Goal: Book appointment/travel/reservation

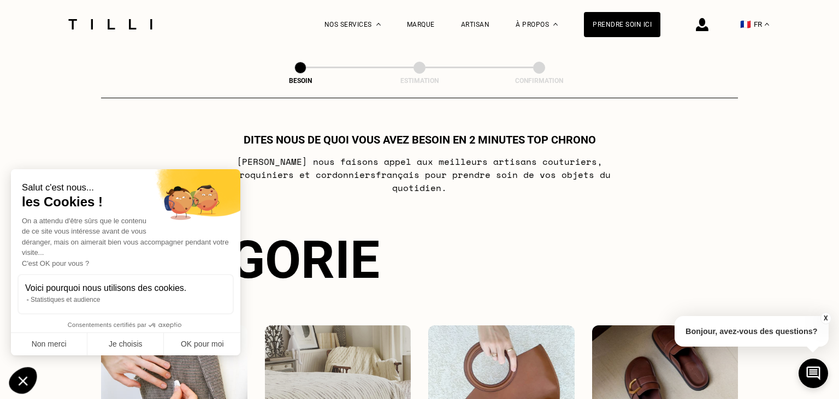
click at [24, 377] on icon "Fermer le widget sans consentement" at bounding box center [23, 380] width 28 height 27
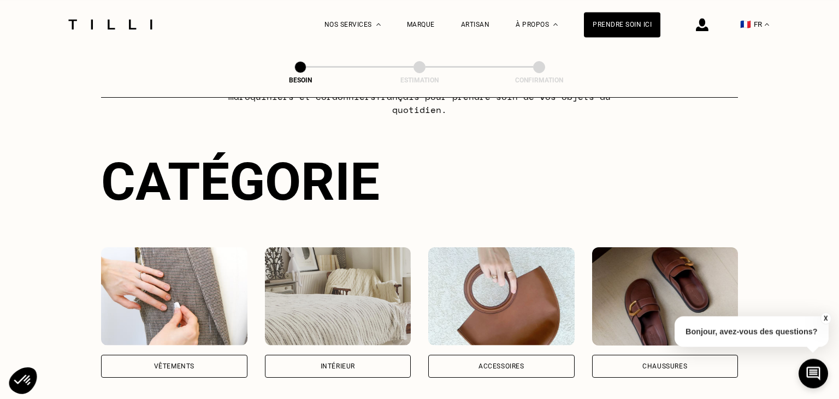
scroll to position [81, 0]
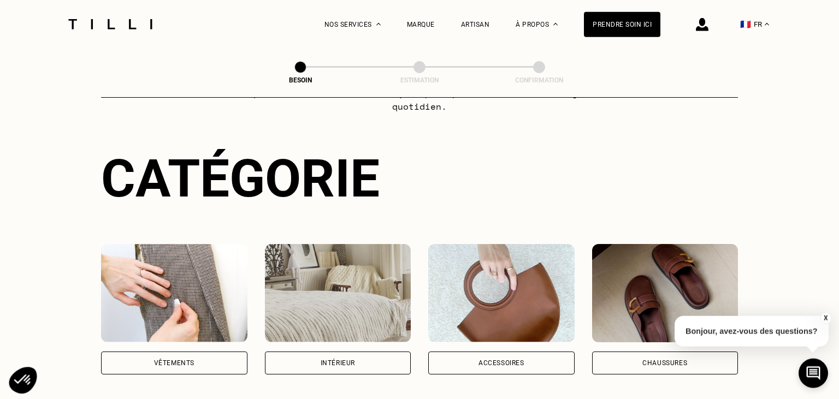
click at [179, 360] on div "Vêtements" at bounding box center [174, 363] width 40 height 7
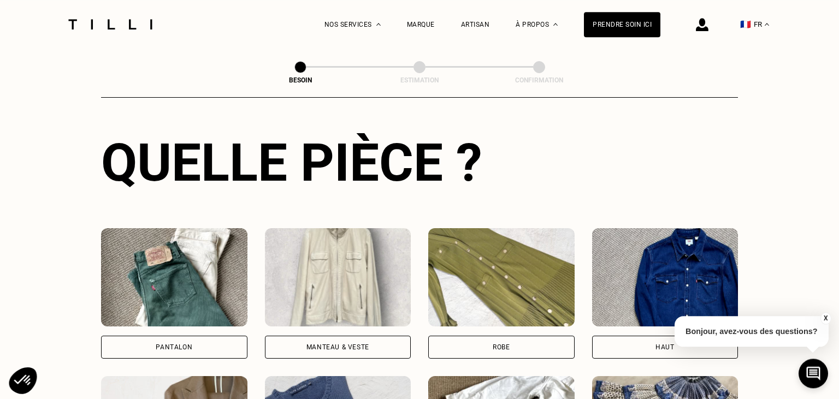
scroll to position [427, 0]
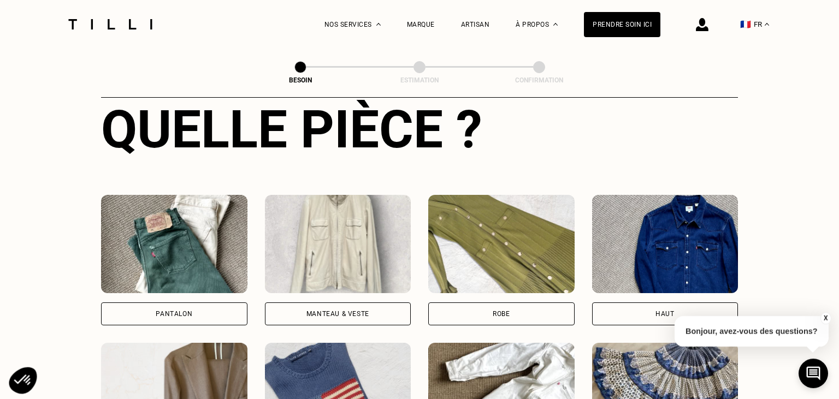
click at [462, 303] on div "Robe" at bounding box center [501, 313] width 146 height 23
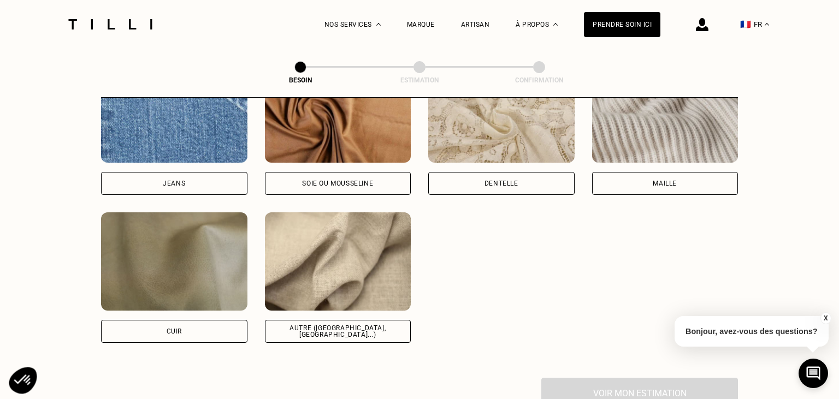
scroll to position [1221, 0]
click at [376, 324] on div "Autre ([GEOGRAPHIC_DATA], [GEOGRAPHIC_DATA]...)" at bounding box center [338, 330] width 128 height 13
select select "FR"
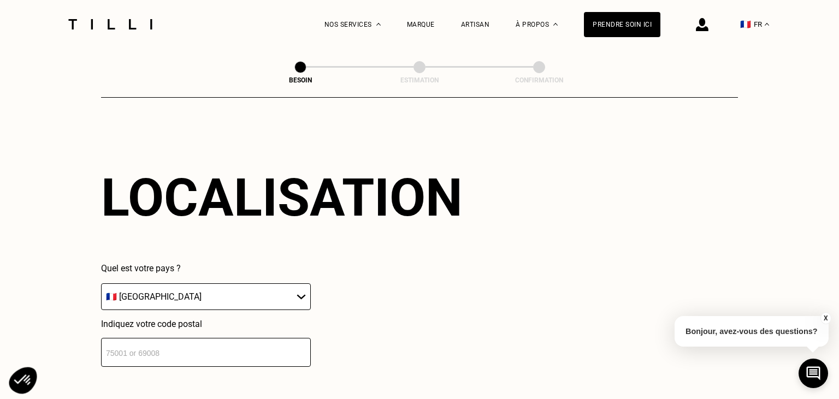
scroll to position [1525, 0]
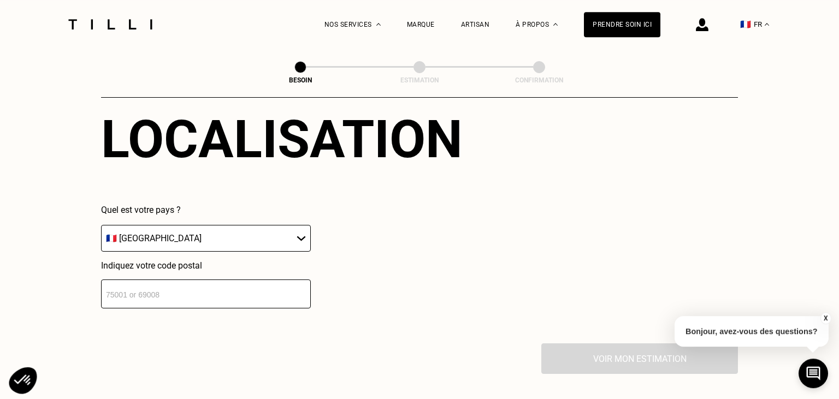
click at [263, 293] on input "number" at bounding box center [206, 294] width 210 height 29
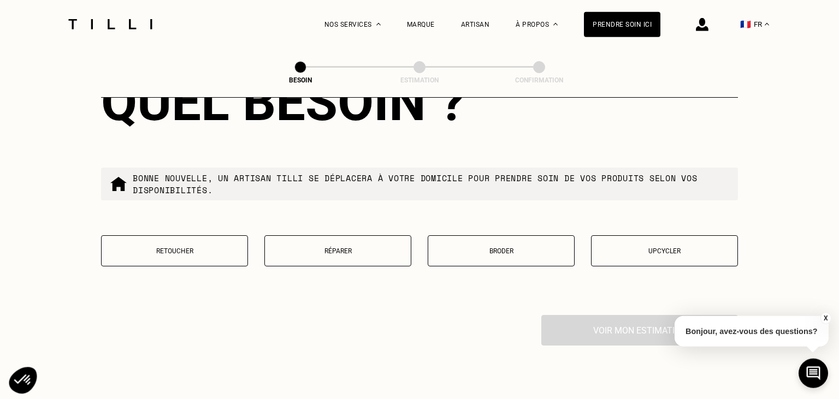
scroll to position [1833, 0]
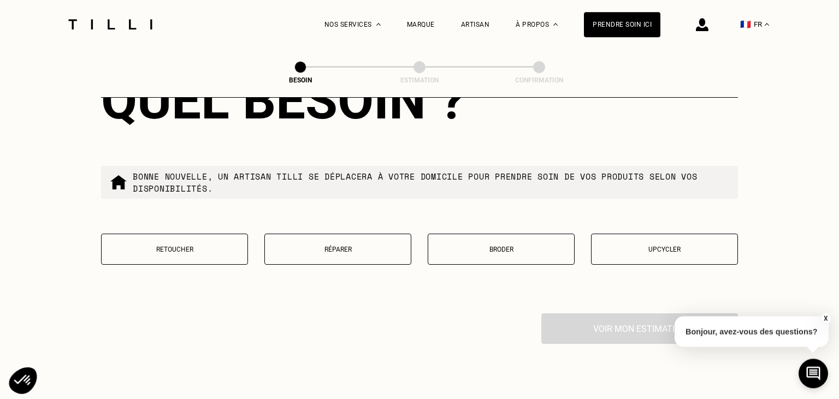
type input "75014"
click at [211, 256] on button "Retoucher" at bounding box center [174, 249] width 147 height 31
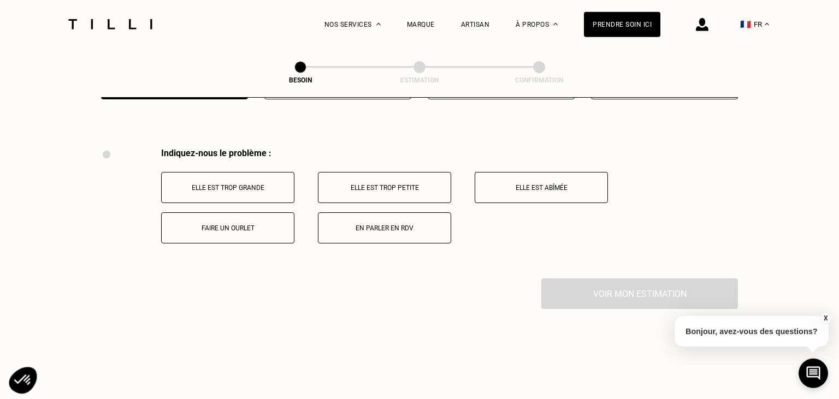
scroll to position [1994, 0]
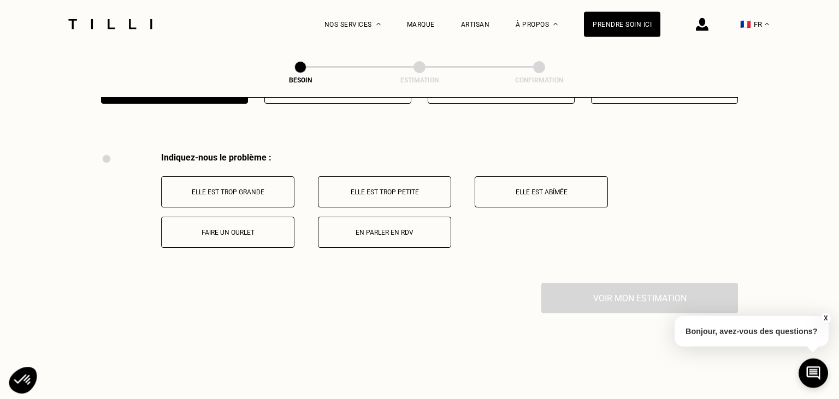
click at [280, 238] on button "Faire un ourlet" at bounding box center [227, 232] width 133 height 31
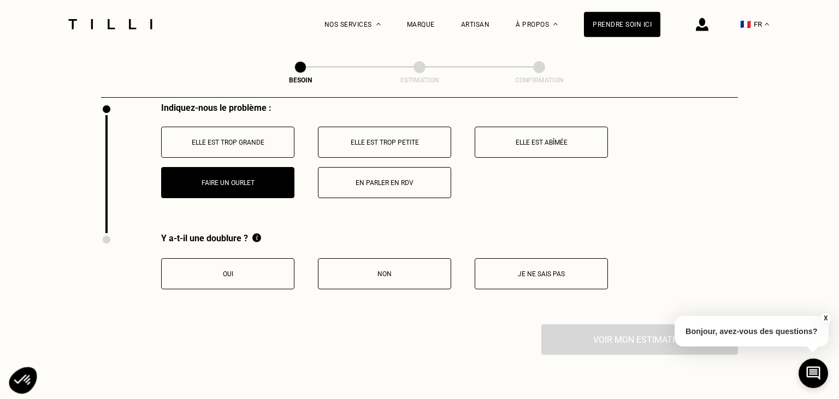
scroll to position [1994, 0]
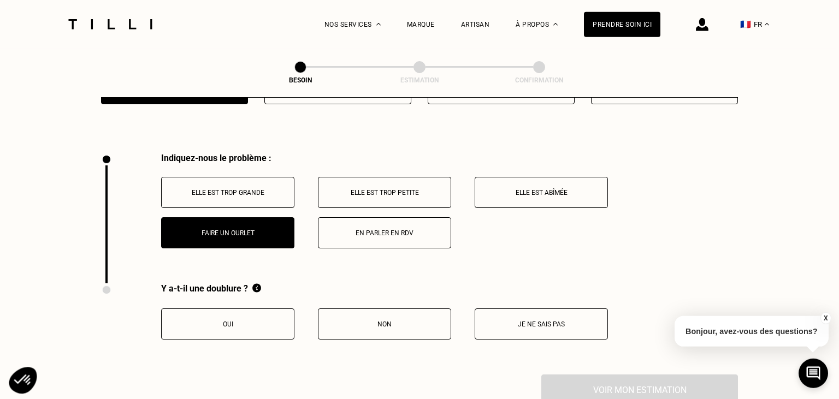
click at [348, 195] on button "Elle est trop petite" at bounding box center [384, 192] width 133 height 31
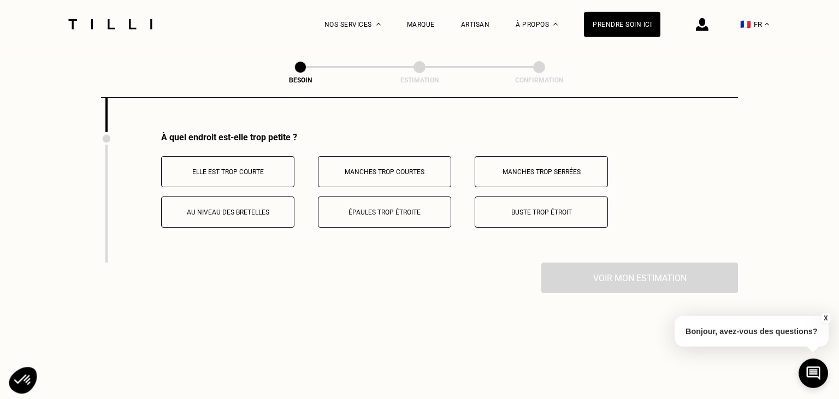
scroll to position [2149, 0]
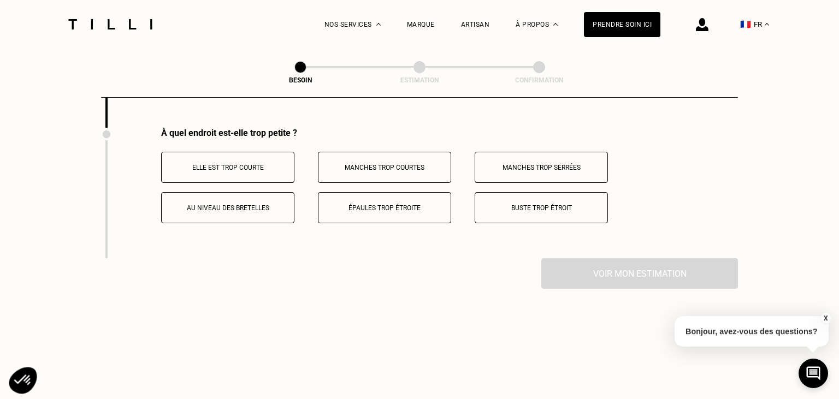
click at [531, 204] on p "Buste trop étroit" at bounding box center [540, 208] width 121 height 8
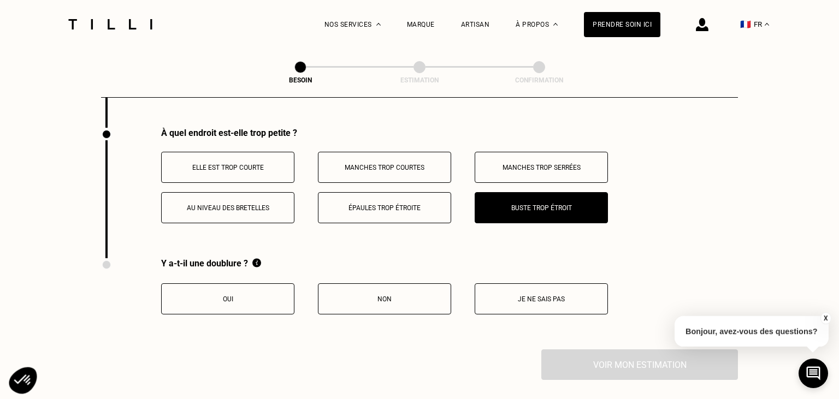
click at [515, 289] on button "Je ne sais pas" at bounding box center [540, 298] width 133 height 31
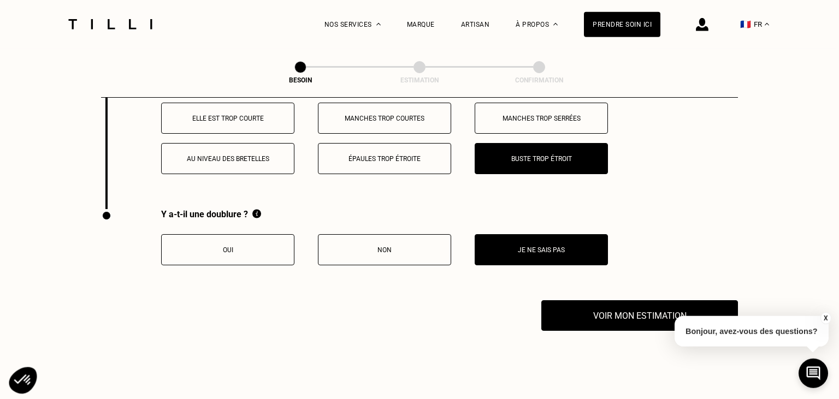
scroll to position [2208, 0]
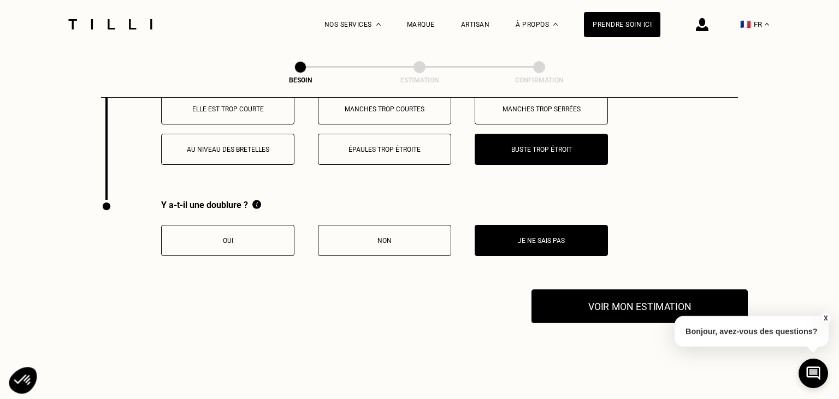
click at [577, 296] on button "Voir mon estimation" at bounding box center [639, 306] width 216 height 34
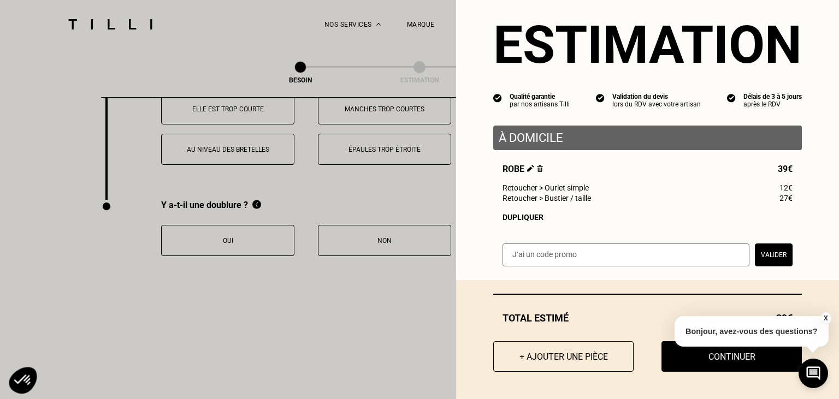
scroll to position [2254, 0]
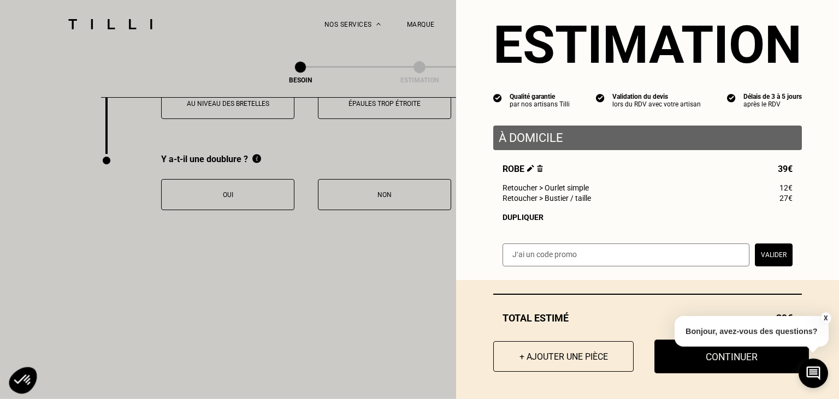
click at [673, 363] on button "Continuer" at bounding box center [731, 357] width 155 height 34
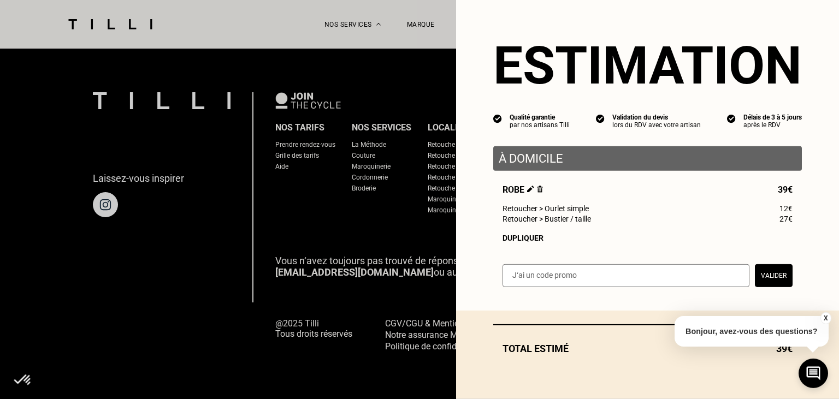
scroll to position [705, 0]
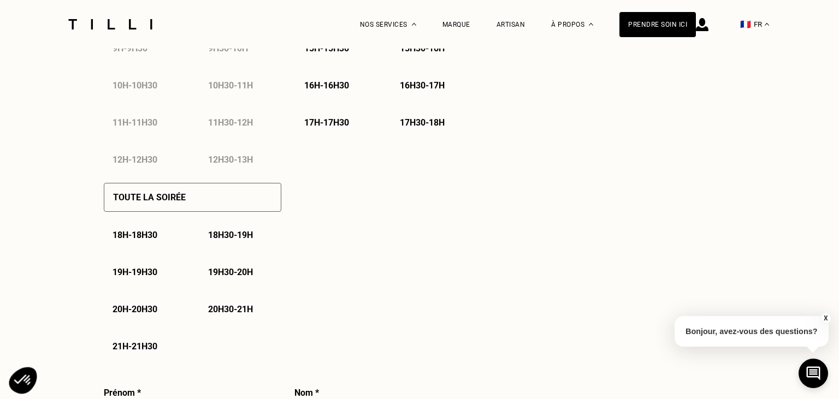
select select "FR"
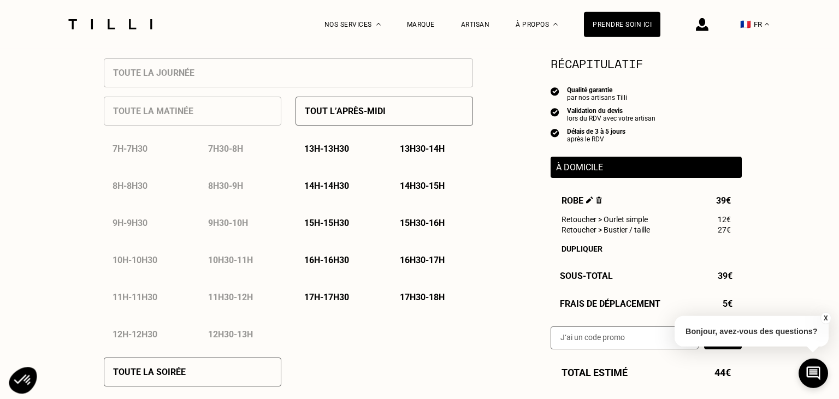
scroll to position [498, 0]
click at [363, 116] on p "Tout l’après-midi" at bounding box center [345, 111] width 81 height 10
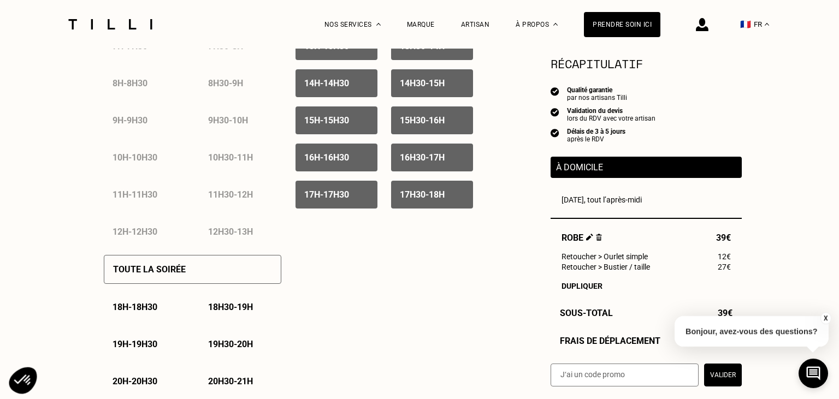
scroll to position [601, 0]
click at [827, 318] on button "X" at bounding box center [824, 318] width 11 height 12
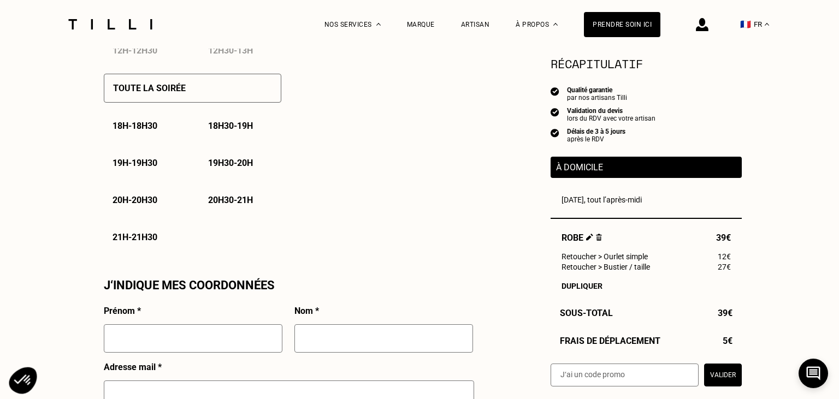
scroll to position [782, 0]
click at [152, 140] on div "18h - 18h30" at bounding box center [145, 126] width 82 height 28
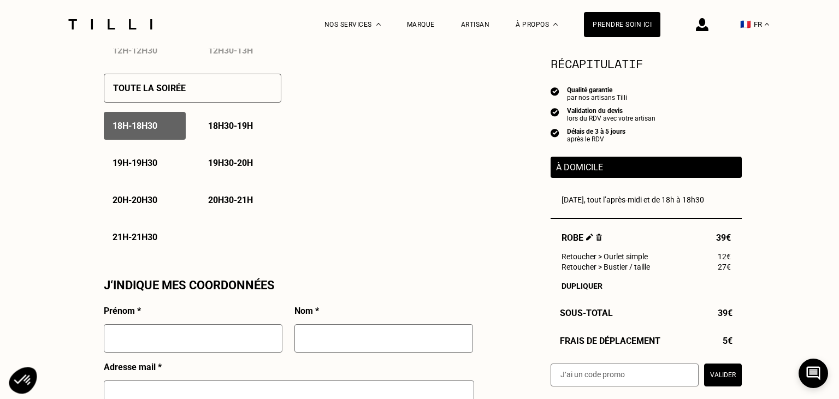
click at [239, 139] on div "18h30 - 19h" at bounding box center [240, 126] width 82 height 28
click at [136, 160] on div "19h - 19h30" at bounding box center [145, 163] width 82 height 28
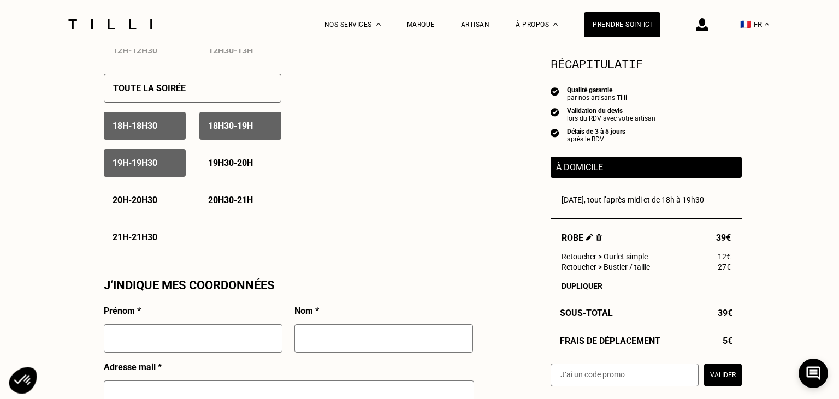
click at [224, 172] on div "19h30 - 20h" at bounding box center [240, 163] width 82 height 28
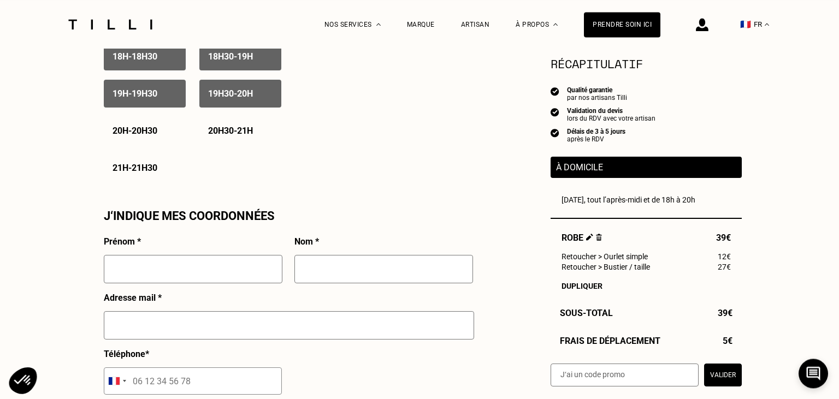
scroll to position [849, 0]
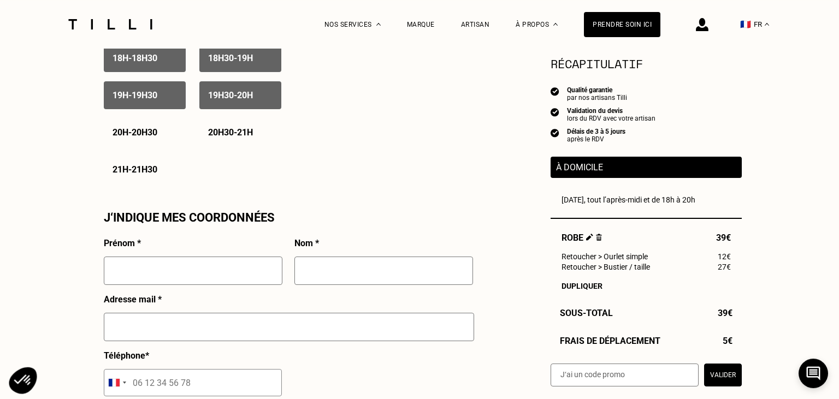
click at [145, 132] on p "20h - 20h30" at bounding box center [134, 132] width 45 height 10
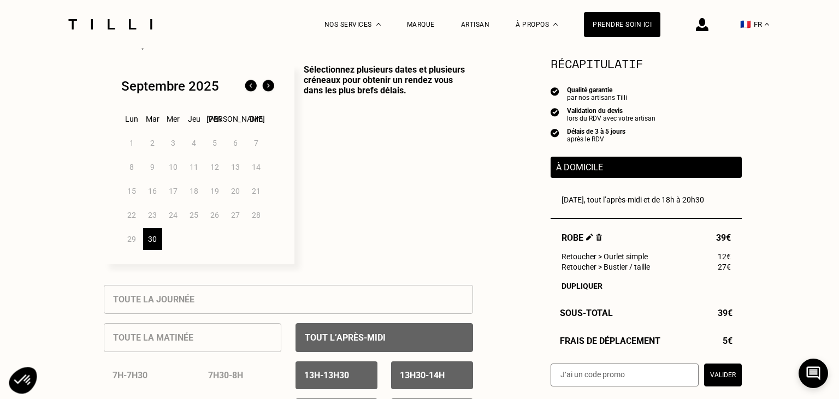
scroll to position [270, 0]
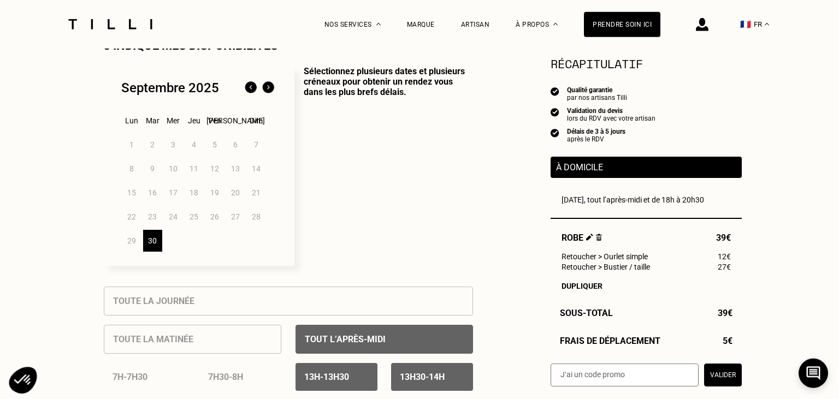
click at [270, 90] on img at bounding box center [267, 87] width 17 height 17
click at [174, 148] on div "1" at bounding box center [173, 145] width 19 height 22
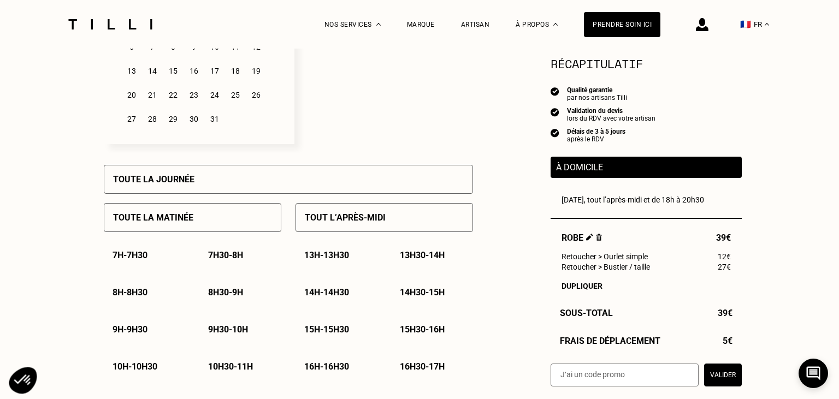
scroll to position [403, 0]
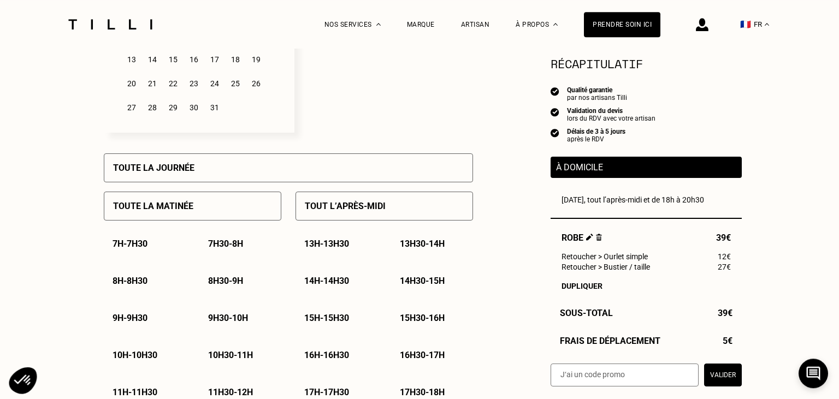
click at [140, 293] on div "8h - 8h30" at bounding box center [145, 281] width 82 height 28
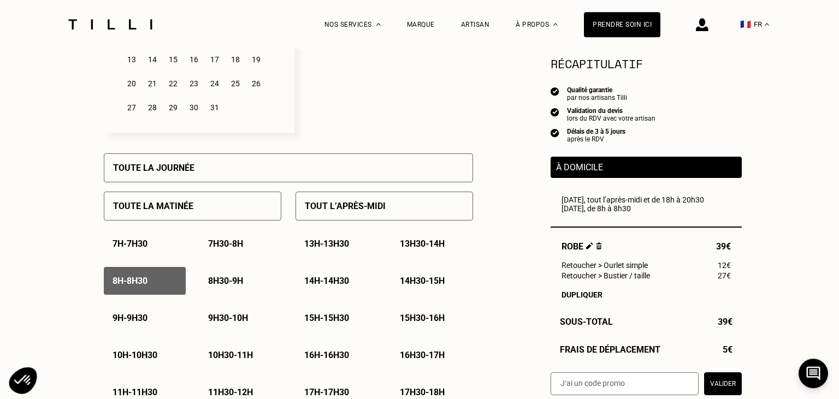
click at [219, 286] on p "8h30 - 9h" at bounding box center [225, 281] width 35 height 10
click at [233, 279] on p "8h30 - 9h" at bounding box center [225, 281] width 35 height 10
click at [230, 249] on p "7h30 - 8h" at bounding box center [225, 244] width 35 height 10
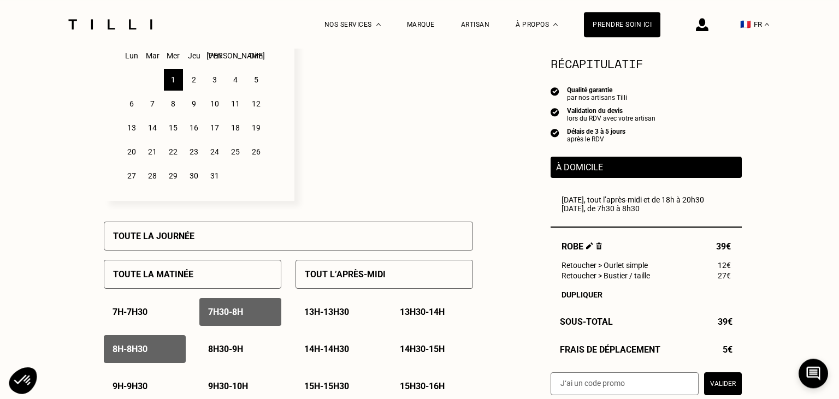
scroll to position [320, 0]
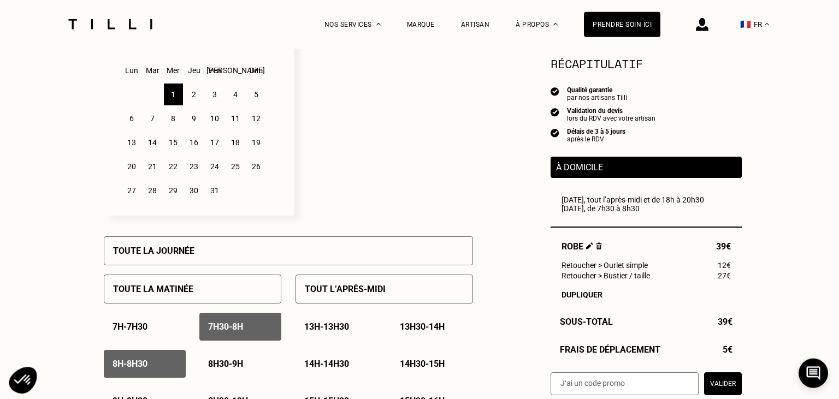
click at [195, 94] on div "2" at bounding box center [194, 95] width 19 height 22
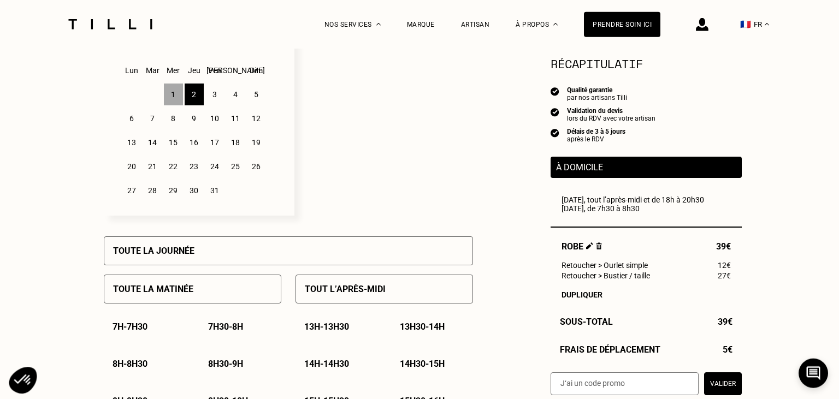
click at [213, 102] on div "3" at bounding box center [214, 95] width 19 height 22
click at [202, 254] on div "Toute la journée" at bounding box center [288, 250] width 369 height 29
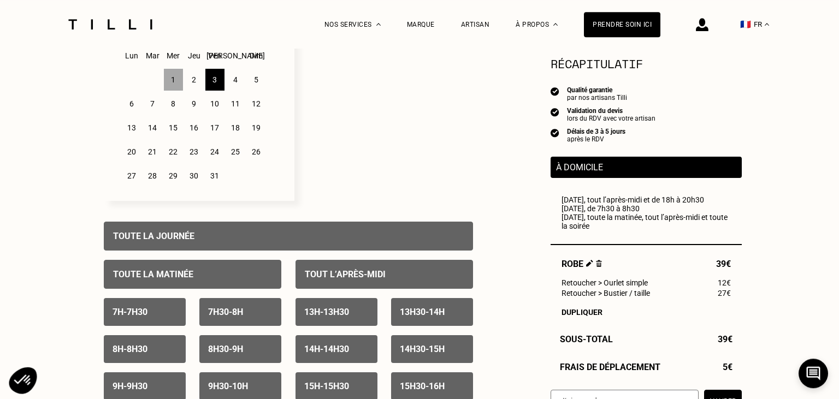
scroll to position [247, 0]
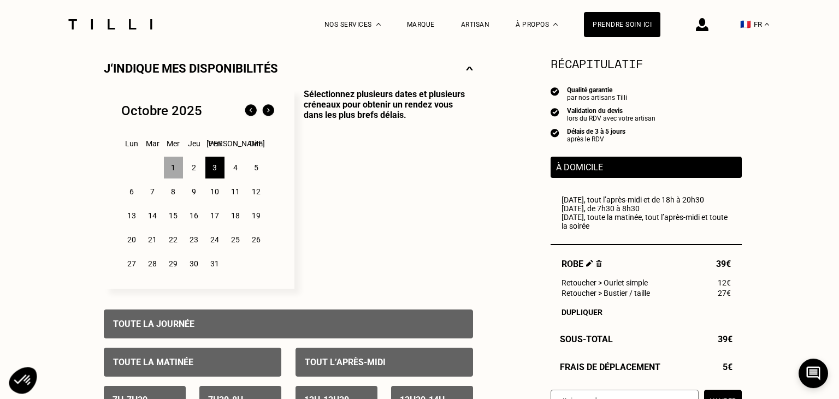
click at [199, 169] on div "2" at bounding box center [194, 168] width 19 height 22
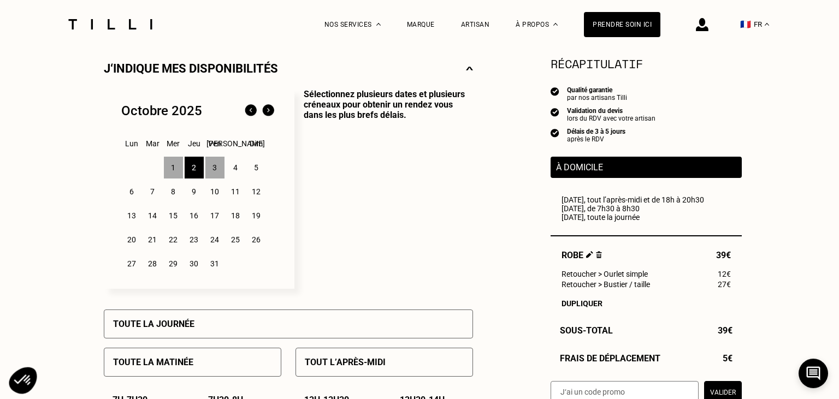
scroll to position [350, 0]
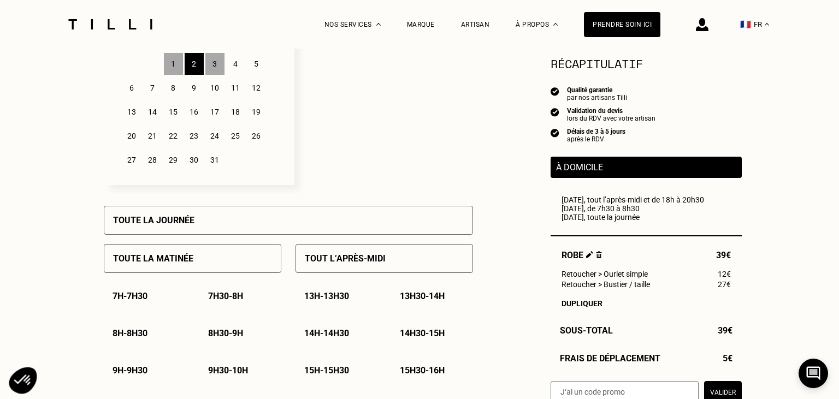
click at [213, 65] on div "3" at bounding box center [214, 64] width 19 height 22
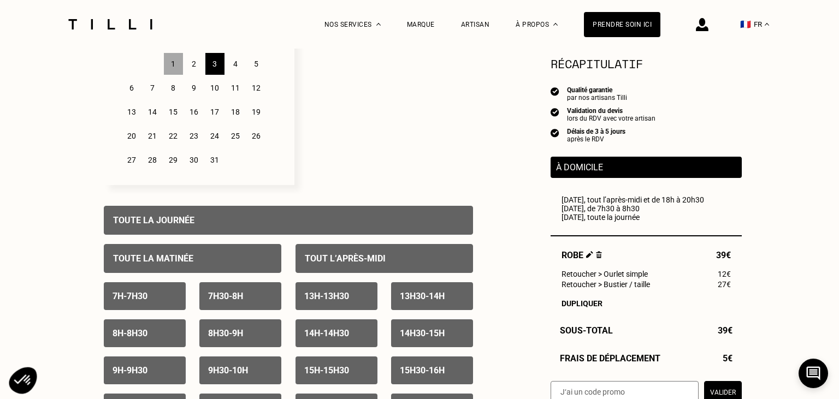
click at [277, 218] on div "Toute la journée" at bounding box center [288, 220] width 369 height 29
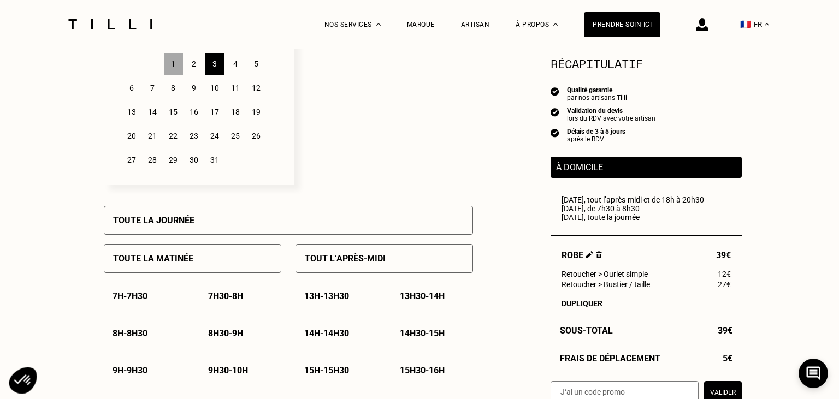
click at [277, 218] on div "Toute la journée" at bounding box center [288, 220] width 369 height 29
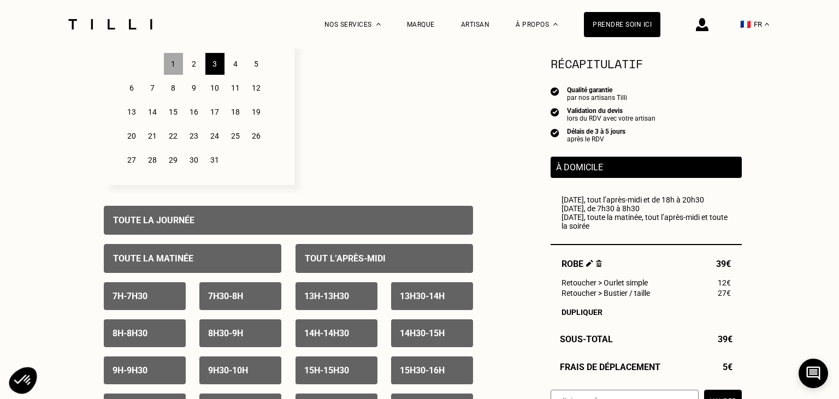
click at [277, 218] on div "Toute la journée" at bounding box center [288, 220] width 369 height 29
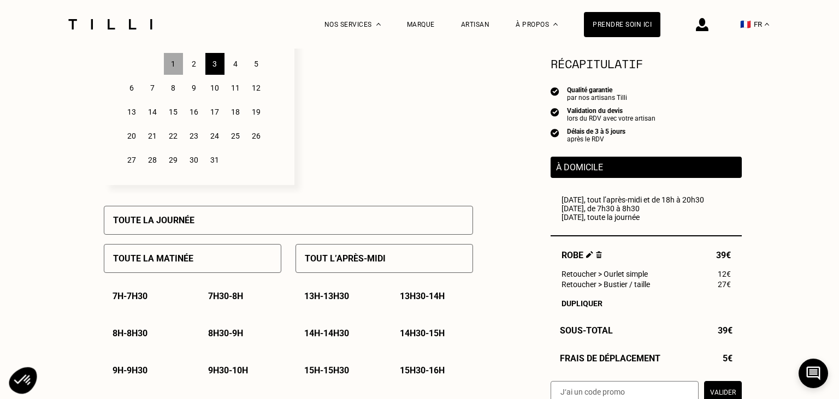
click at [247, 272] on div "Toute la matinée" at bounding box center [192, 258] width 177 height 29
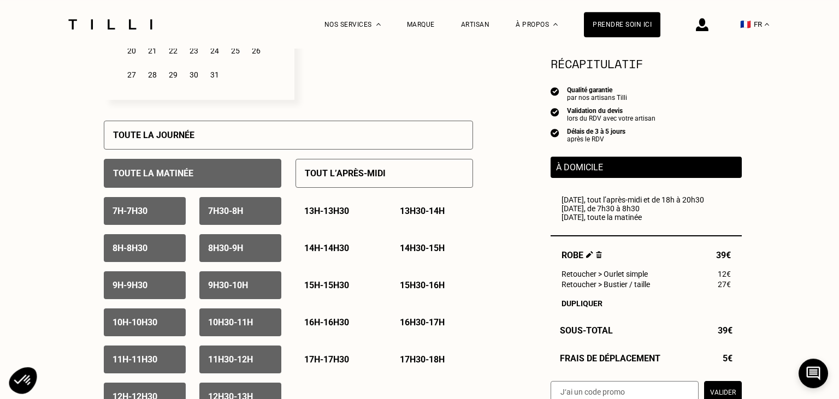
scroll to position [436, 0]
click at [318, 163] on div "Tout l’après-midi" at bounding box center [383, 172] width 177 height 29
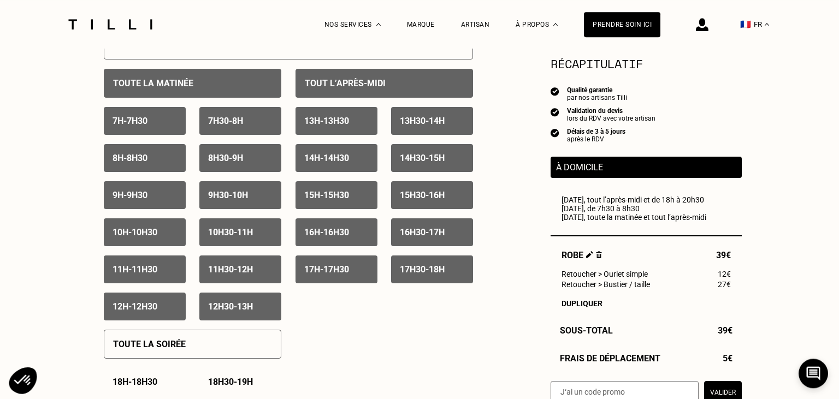
scroll to position [527, 0]
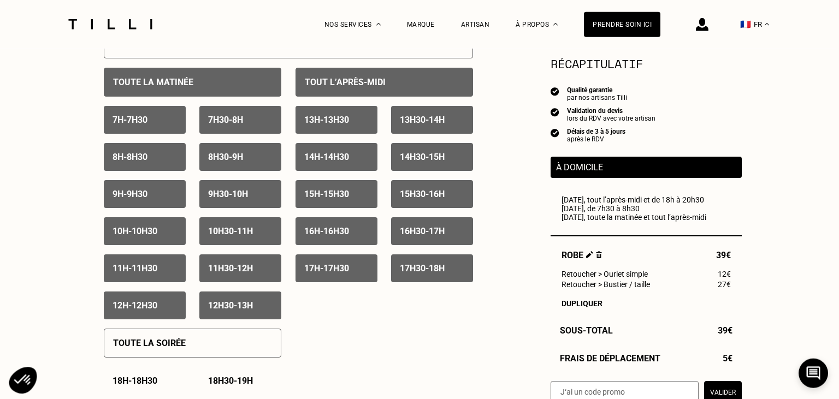
click at [165, 308] on div "12h - 12h30" at bounding box center [145, 306] width 82 height 28
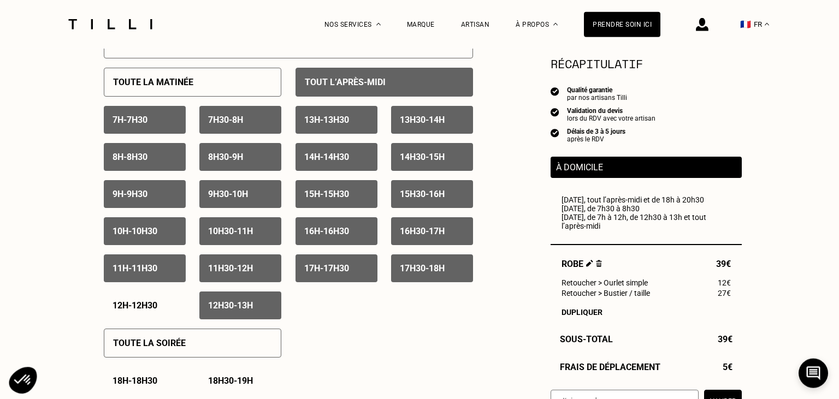
click at [225, 306] on p "12h30 - 13h" at bounding box center [230, 305] width 45 height 10
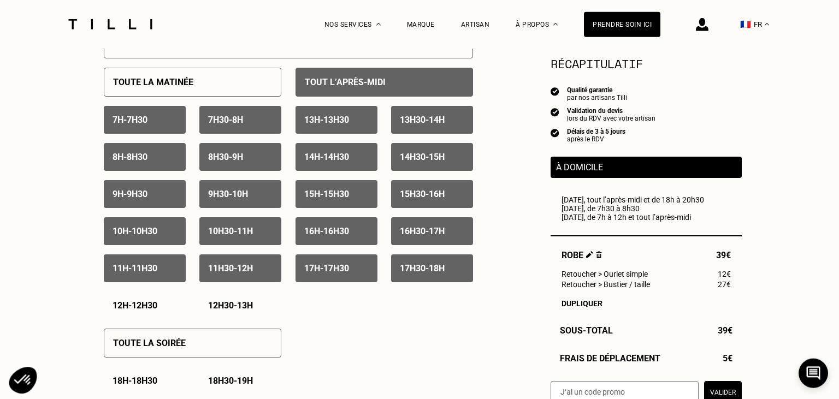
click at [240, 280] on div "11h30 - 12h" at bounding box center [240, 268] width 82 height 28
click at [338, 123] on p "13h - 13h30" at bounding box center [326, 120] width 45 height 10
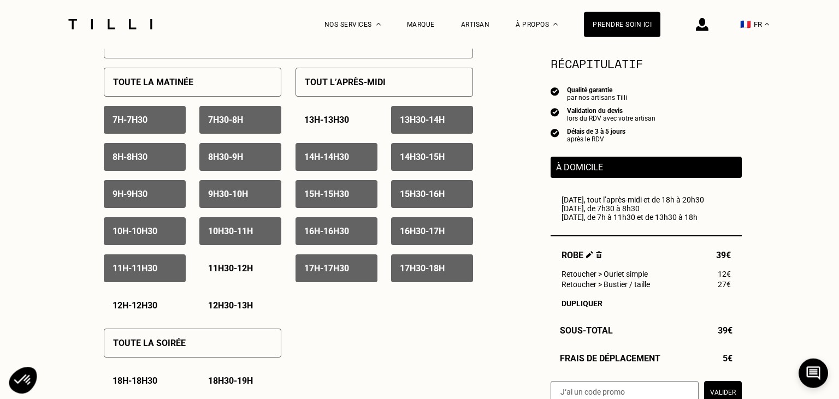
click at [444, 120] on p "13h30 - 14h" at bounding box center [422, 120] width 45 height 10
click at [362, 155] on div "14h - 14h30" at bounding box center [336, 157] width 82 height 28
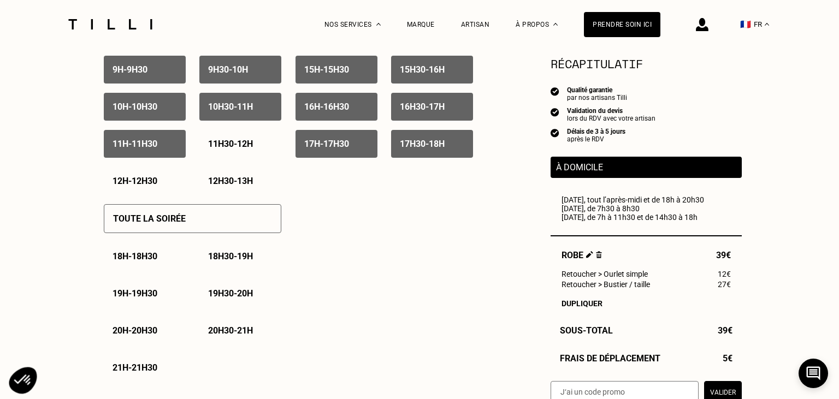
scroll to position [662, 0]
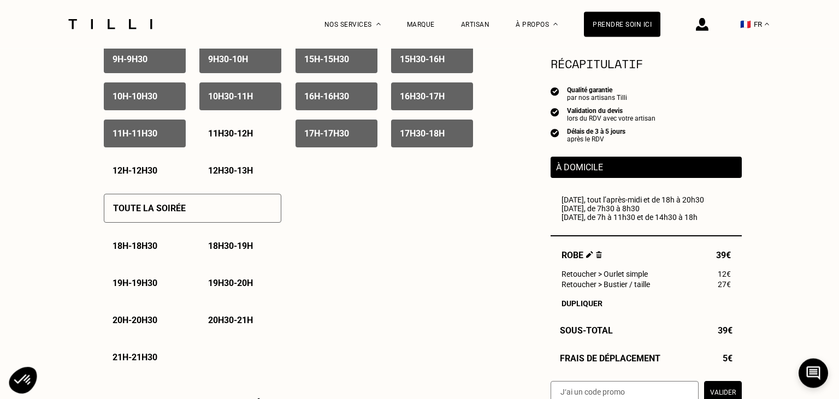
click at [159, 256] on div "18h - 18h30" at bounding box center [145, 246] width 82 height 28
click at [215, 257] on div "18h30 - 19h" at bounding box center [240, 246] width 82 height 28
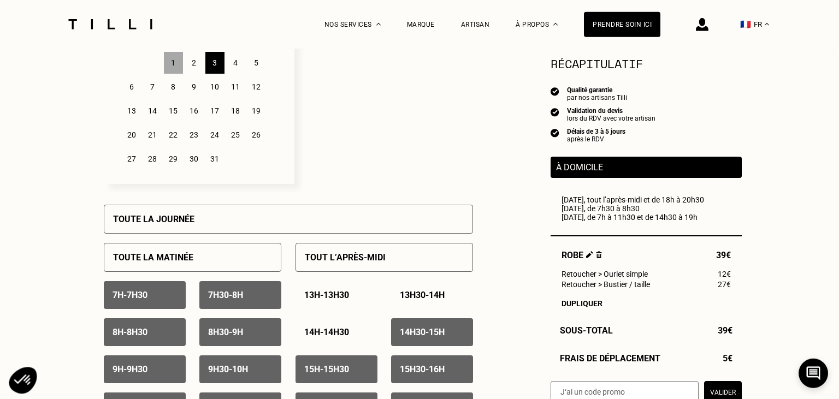
scroll to position [344, 0]
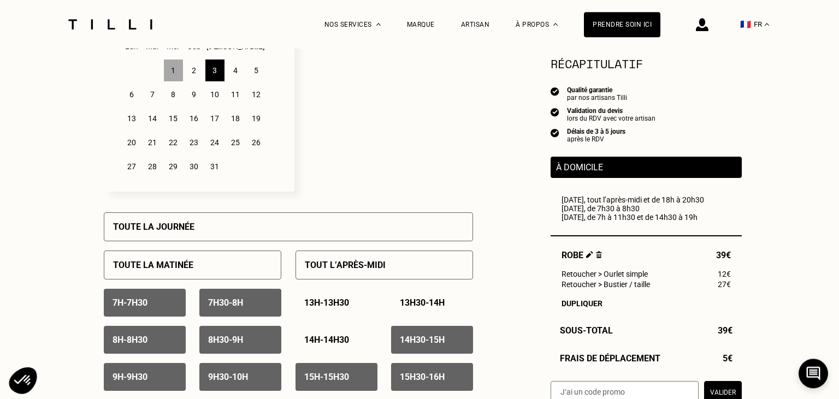
click at [174, 74] on div "1" at bounding box center [173, 71] width 19 height 22
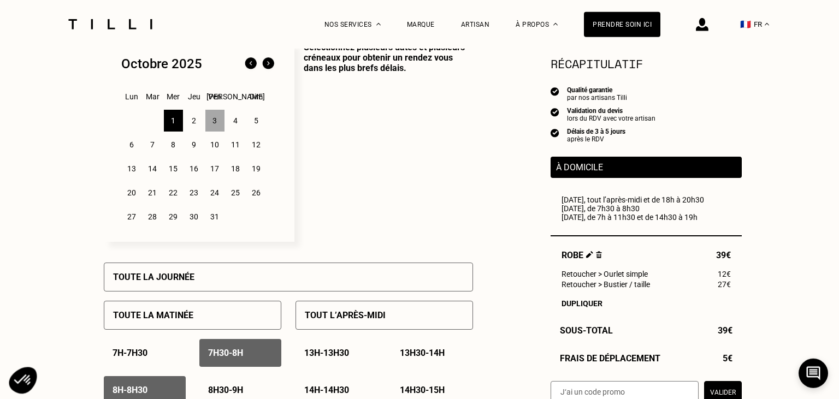
scroll to position [285, 0]
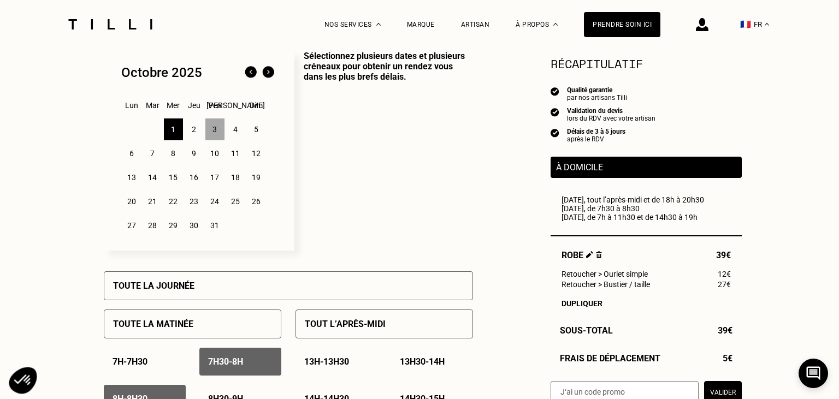
click at [193, 135] on div "2" at bounding box center [194, 129] width 19 height 22
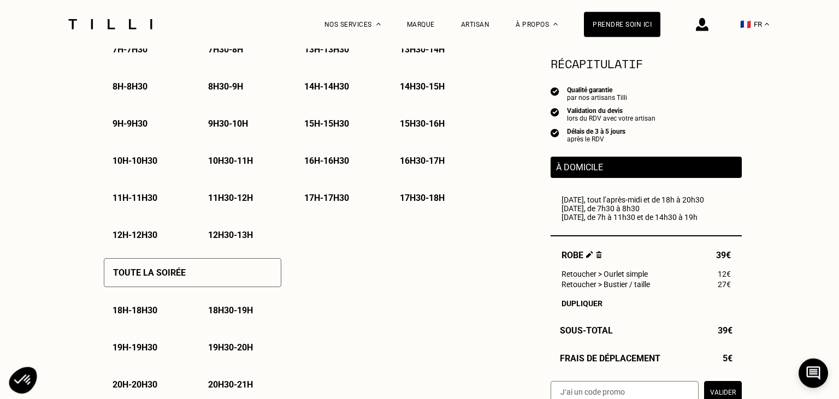
scroll to position [669, 0]
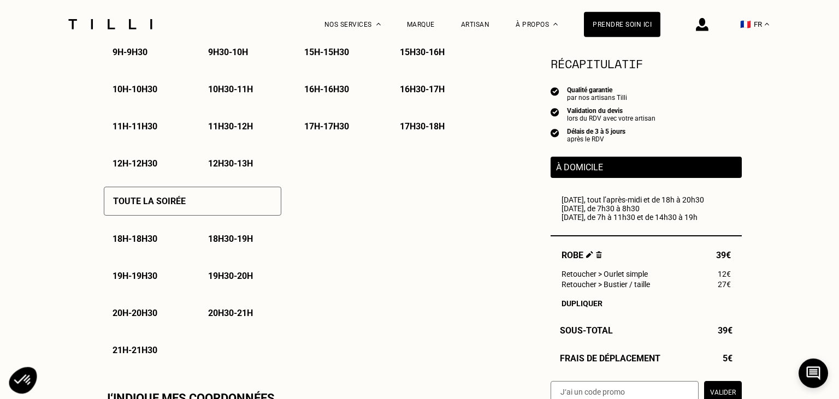
click at [157, 236] on div "18h - 18h30" at bounding box center [145, 239] width 82 height 28
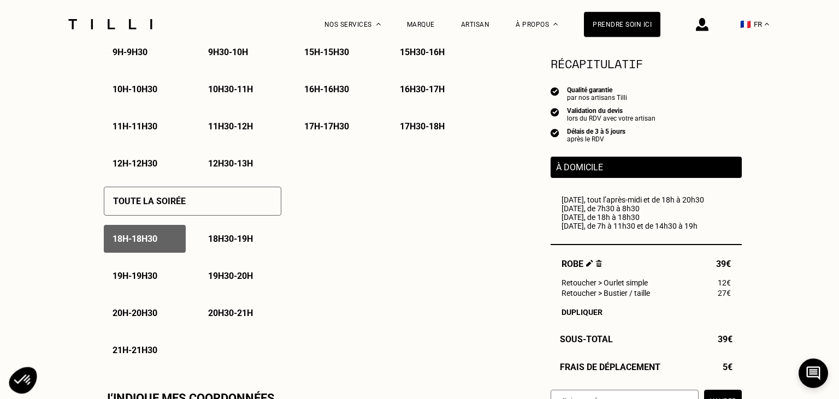
click at [233, 253] on div "18h30 - 19h" at bounding box center [240, 239] width 82 height 28
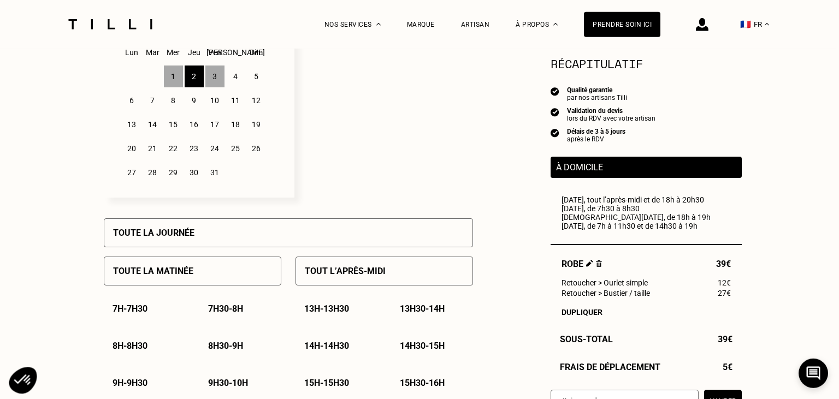
scroll to position [300, 0]
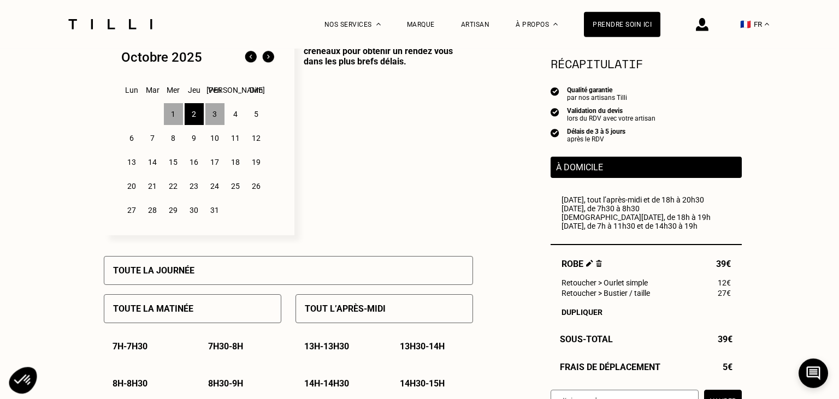
click at [253, 57] on img at bounding box center [250, 57] width 17 height 17
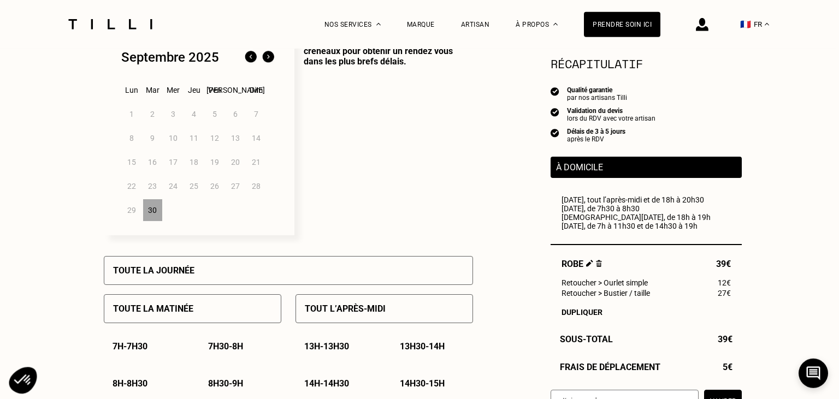
click at [149, 212] on div "30" at bounding box center [152, 210] width 19 height 22
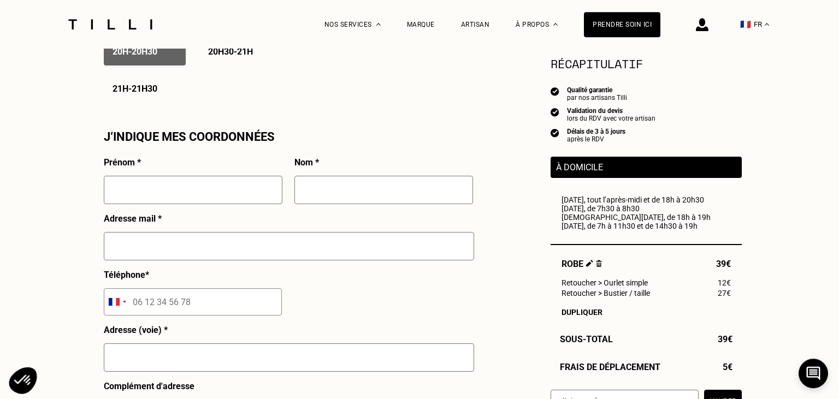
scroll to position [944, 0]
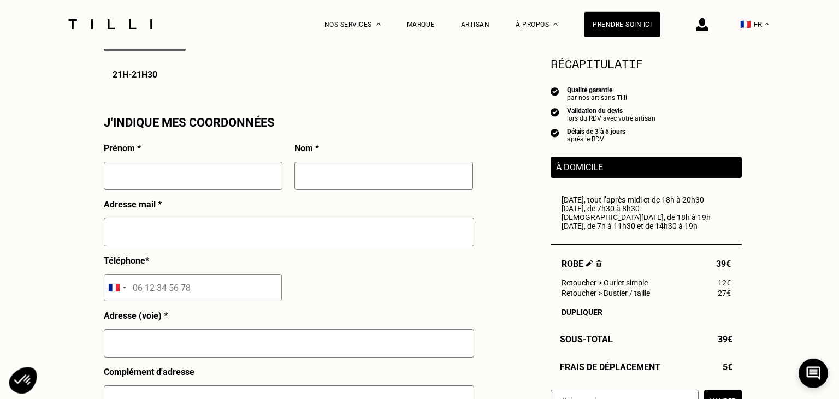
click at [224, 174] on input "text" at bounding box center [193, 176] width 179 height 28
type input "Valentine"
type input "Narcisse"
type input "[EMAIL_ADDRESS][DOMAIN_NAME]"
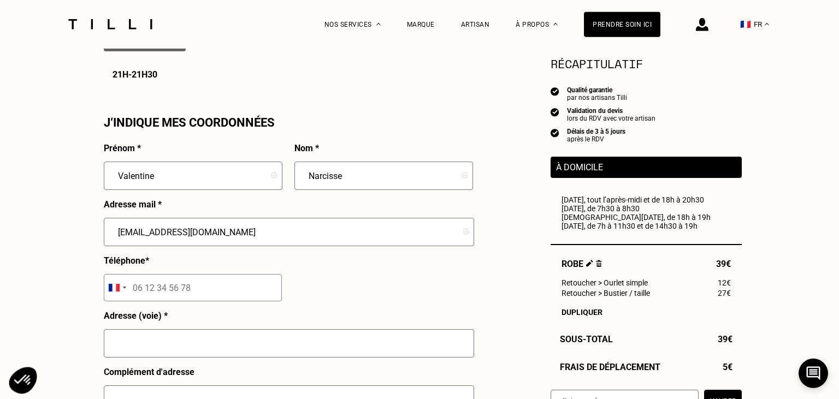
click at [147, 293] on input "tel" at bounding box center [193, 287] width 178 height 27
type input "06 31 99 75 37"
click at [141, 343] on input "text" at bounding box center [289, 343] width 370 height 28
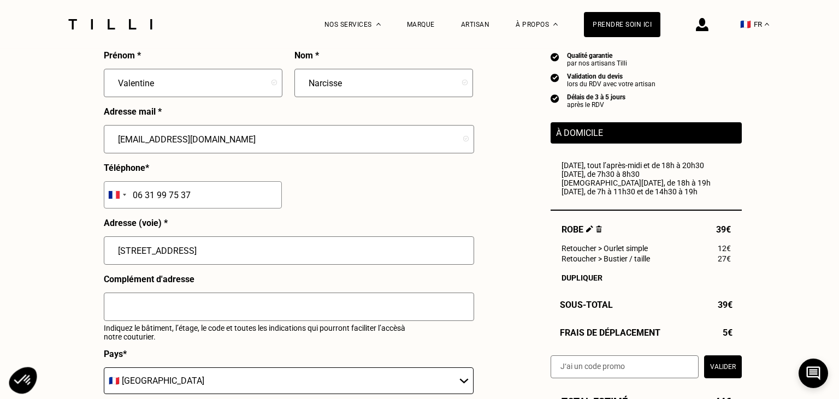
scroll to position [1037, 0]
type input "[STREET_ADDRESS]"
click at [174, 316] on input "text" at bounding box center [289, 307] width 370 height 28
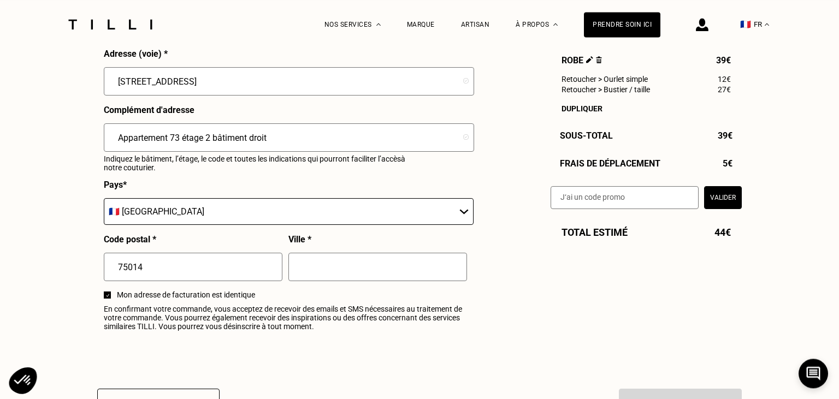
scroll to position [1225, 0]
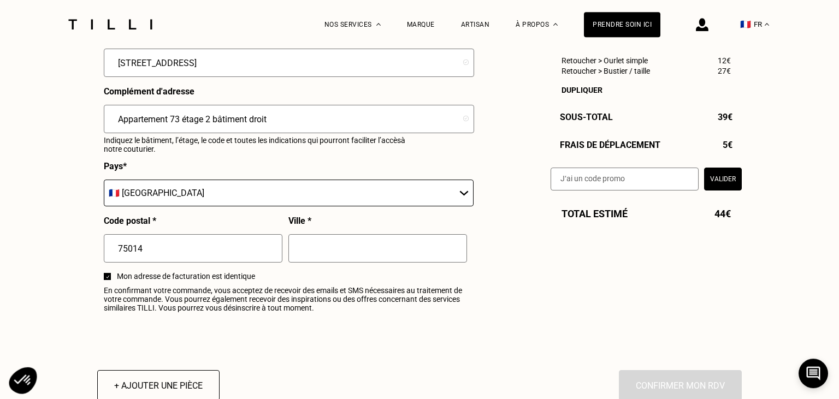
type input "Appartement 73 étage 2 bâtiment droit"
click at [327, 243] on input "text" at bounding box center [377, 248] width 179 height 28
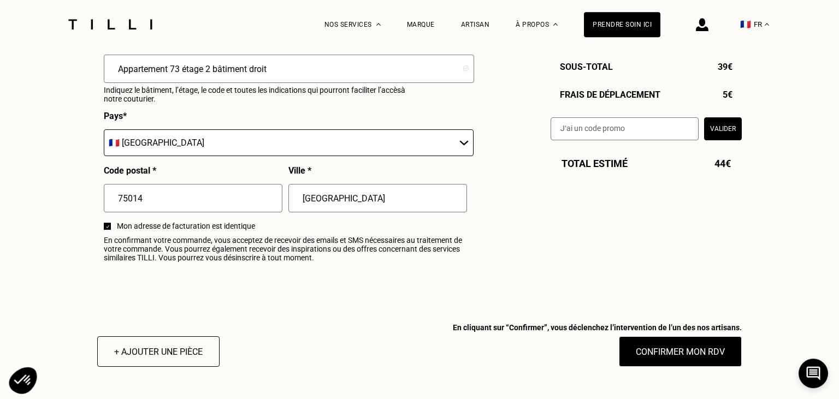
scroll to position [1310, 0]
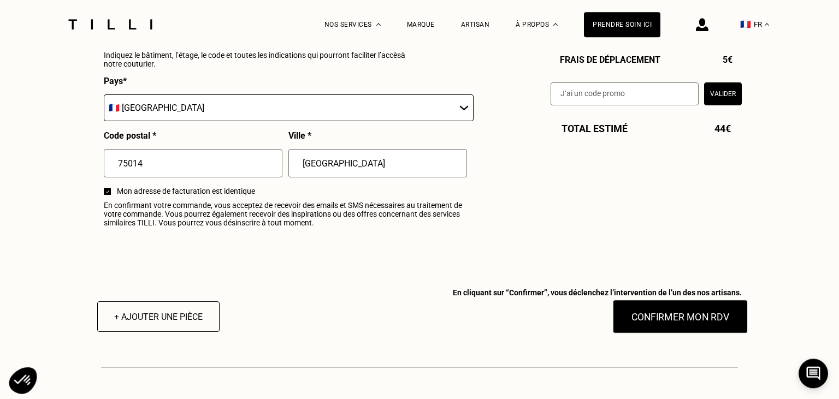
type input "[GEOGRAPHIC_DATA]"
click at [646, 325] on button "Confirmer mon RDV" at bounding box center [680, 317] width 135 height 34
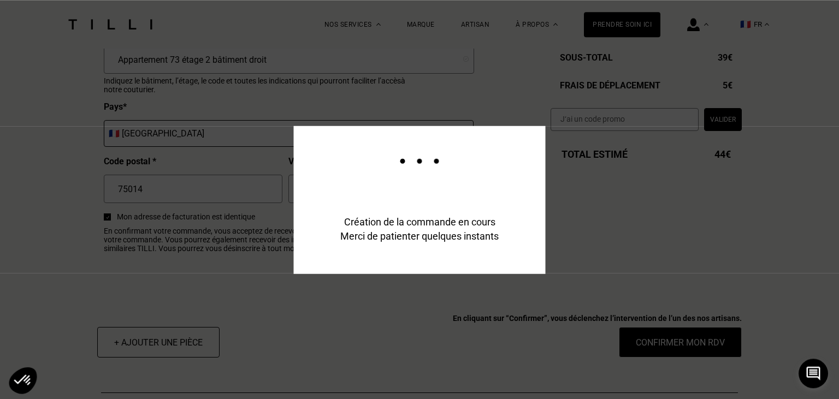
scroll to position [1336, 0]
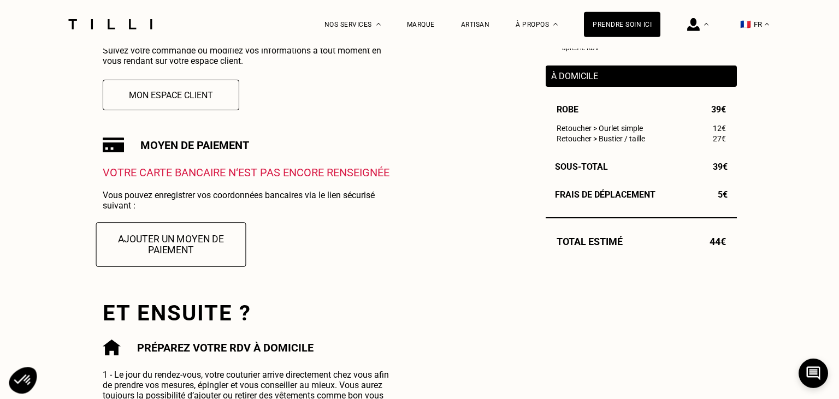
scroll to position [300, 0]
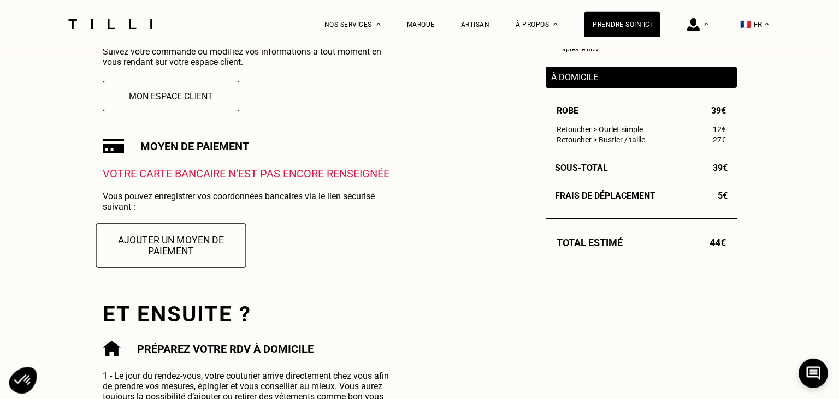
click at [178, 235] on button "Ajouter un moyen de paiement" at bounding box center [171, 245] width 150 height 44
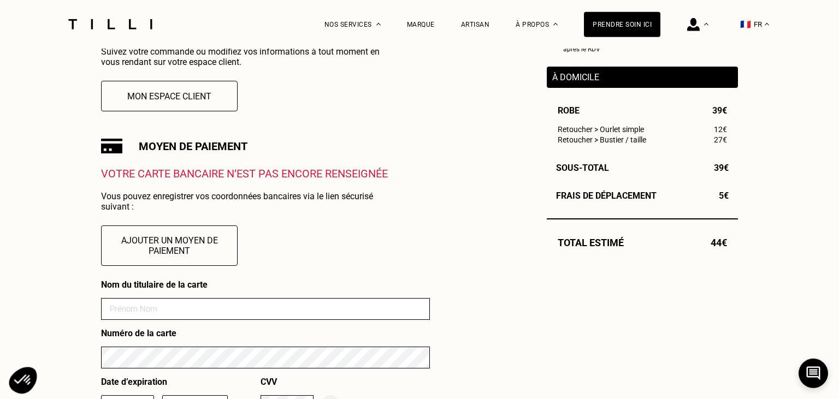
click at [203, 318] on input at bounding box center [265, 309] width 329 height 22
type input "[PERSON_NAME]"
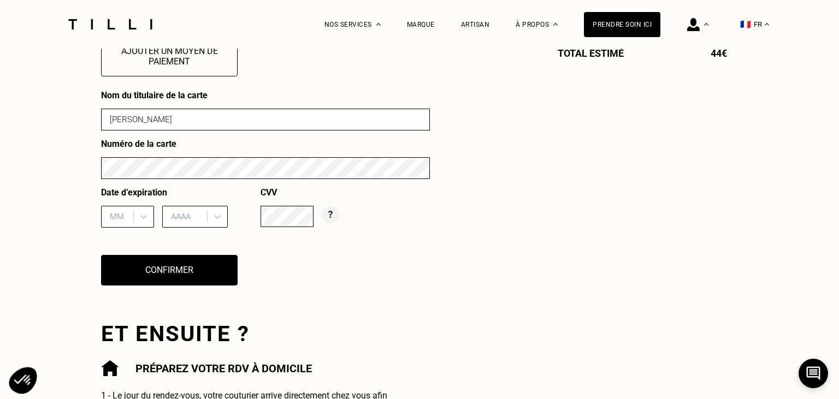
scroll to position [498, 0]
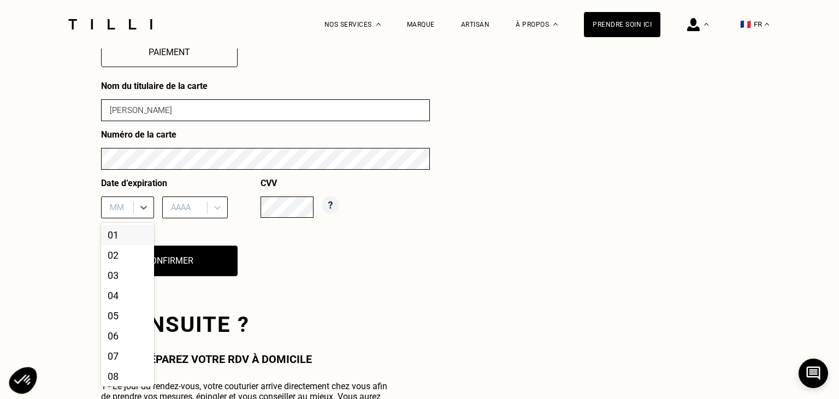
click at [123, 213] on div at bounding box center [119, 207] width 18 height 12
click at [120, 357] on div "09" at bounding box center [127, 356] width 53 height 20
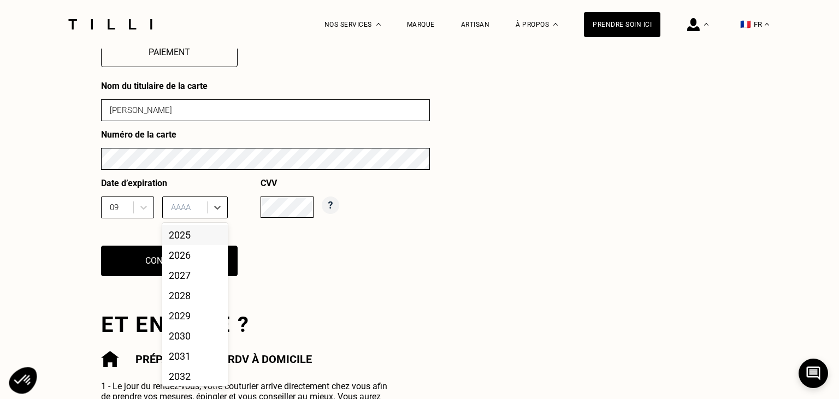
click at [183, 213] on div at bounding box center [186, 207] width 31 height 12
click at [191, 305] on div "2028" at bounding box center [195, 296] width 66 height 20
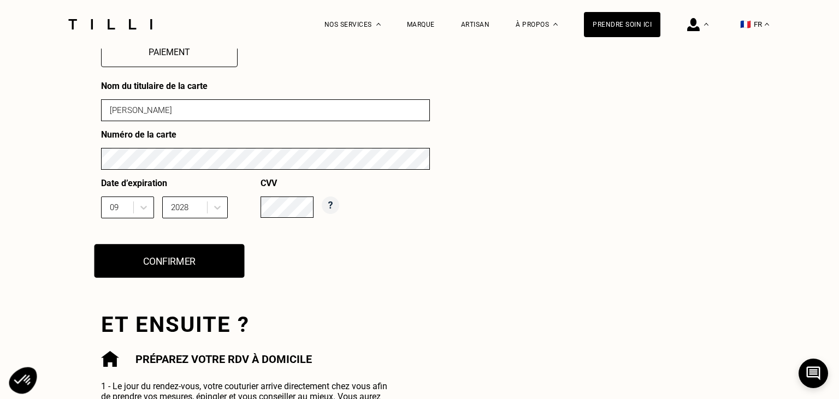
click at [169, 258] on button "Confirmer" at bounding box center [169, 261] width 150 height 34
